Goal: Transaction & Acquisition: Purchase product/service

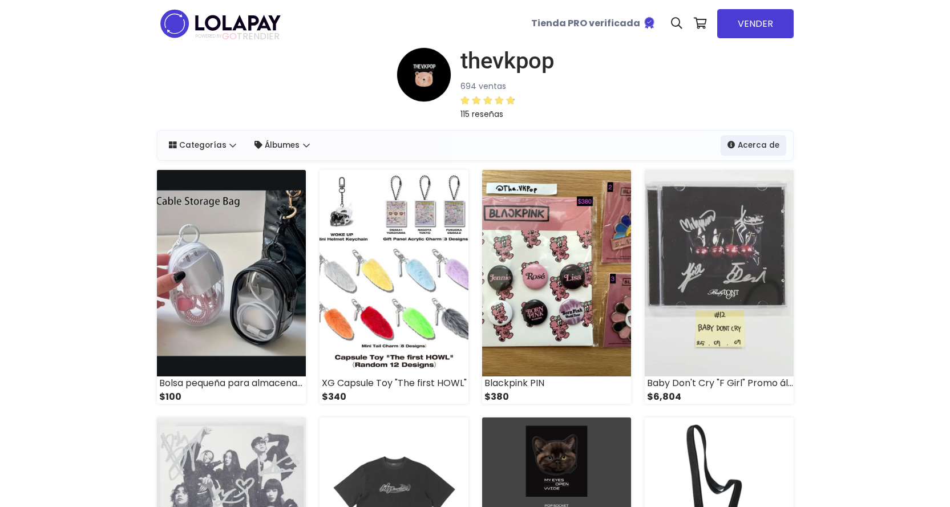
select select "*"
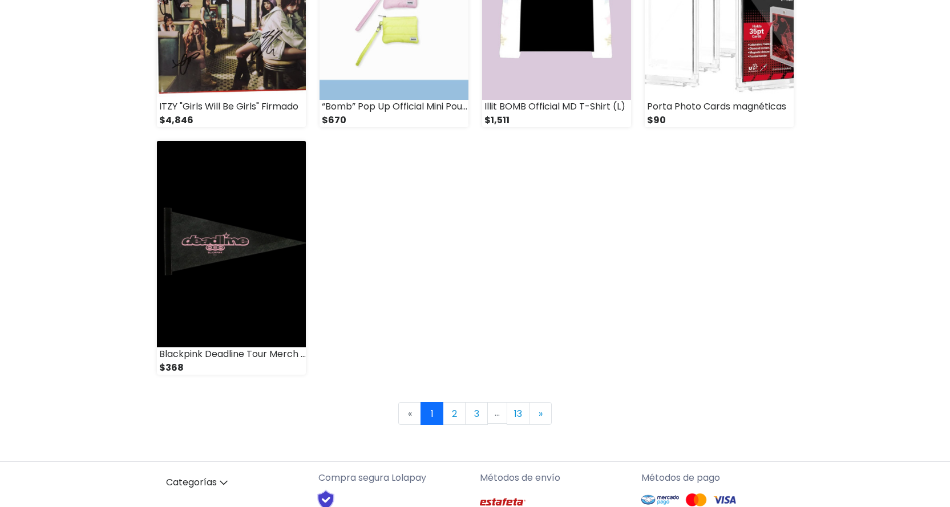
scroll to position [1597, 0]
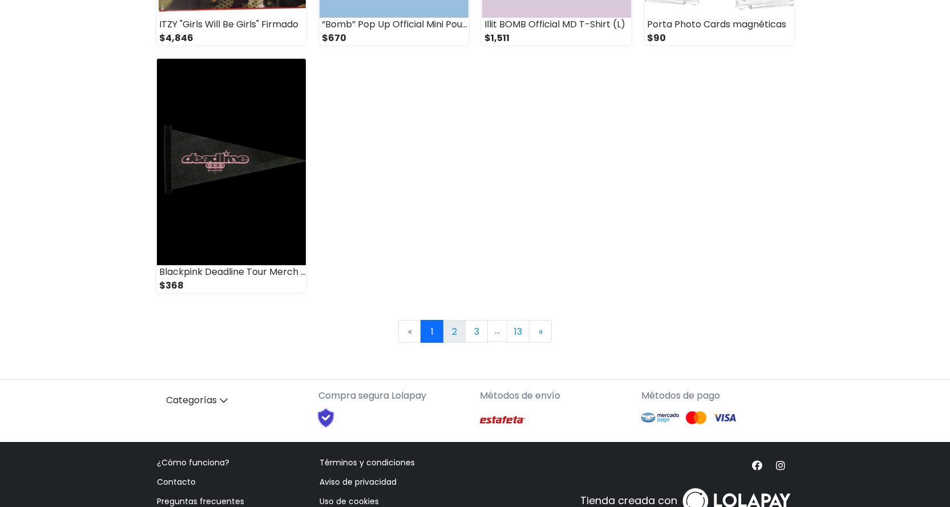
click at [457, 326] on link "2" at bounding box center [454, 331] width 23 height 23
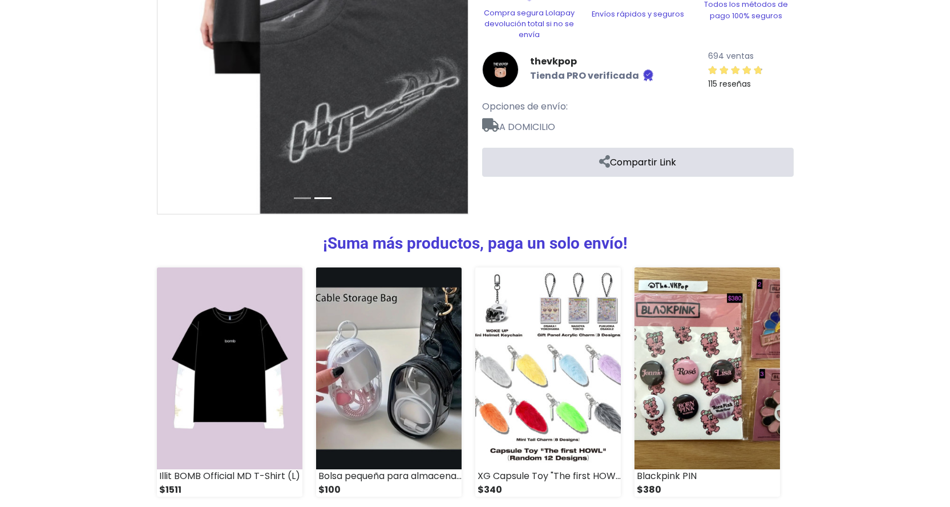
scroll to position [360, 0]
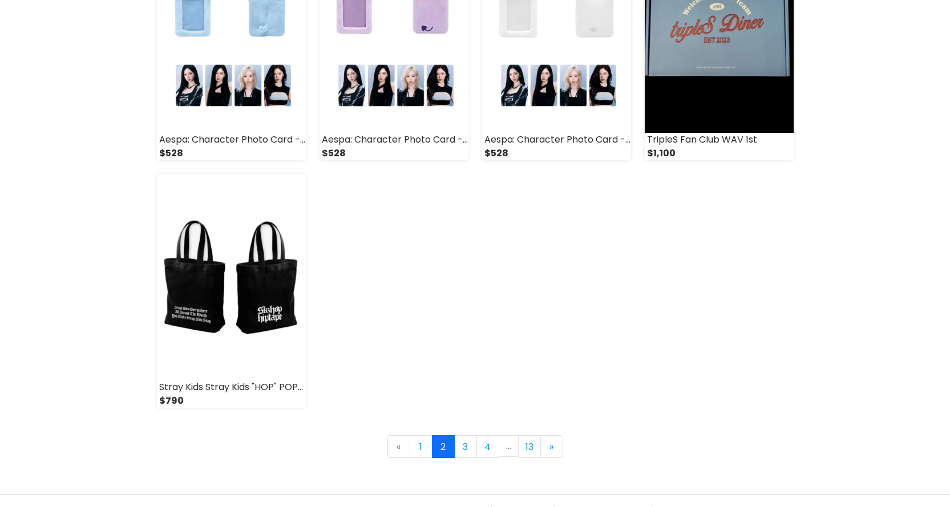
scroll to position [1483, 0]
